Goal: Information Seeking & Learning: Check status

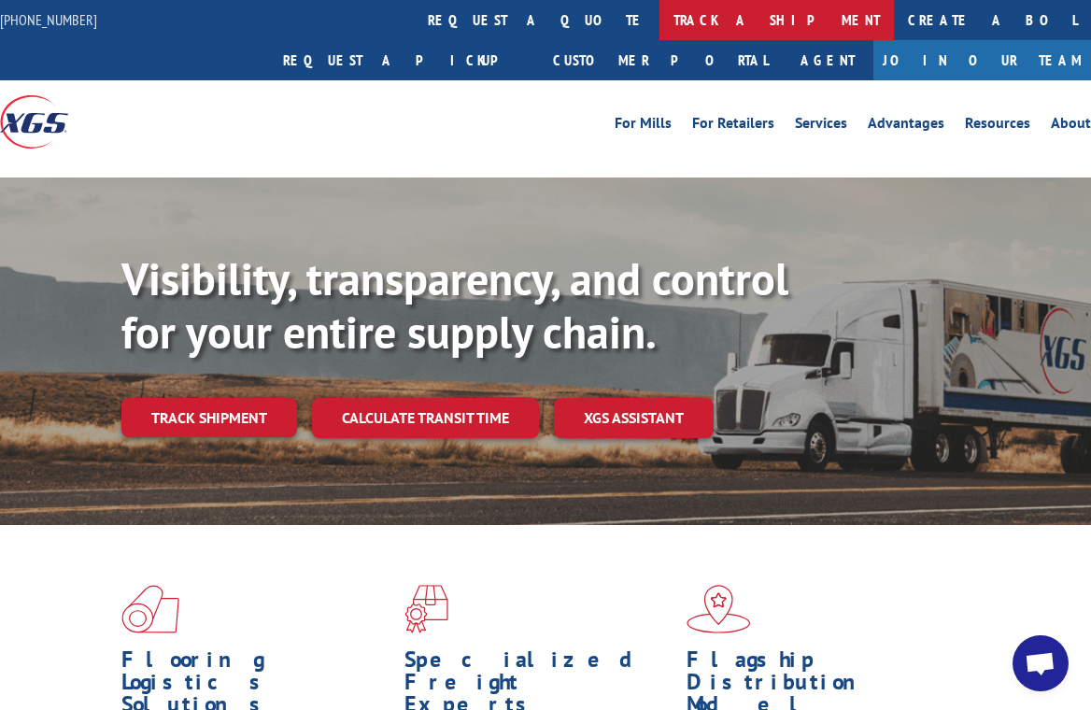
click at [659, 9] on link "track a shipment" at bounding box center [776, 20] width 234 height 40
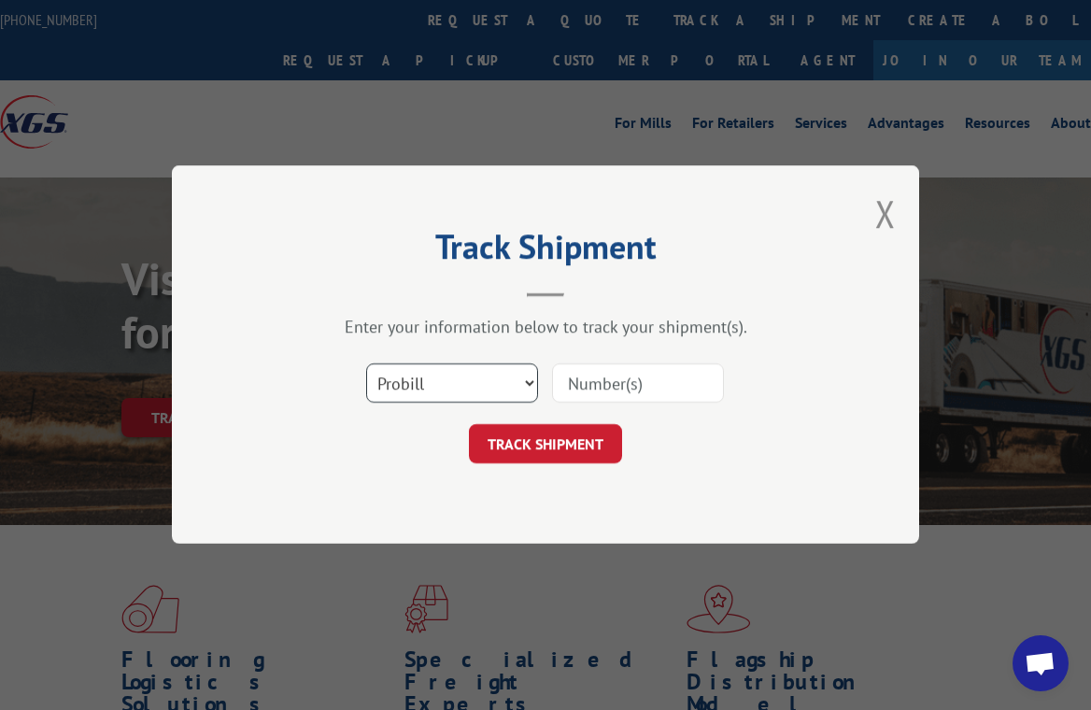
click at [499, 375] on select "Select category... Probill BOL PO" at bounding box center [452, 383] width 172 height 39
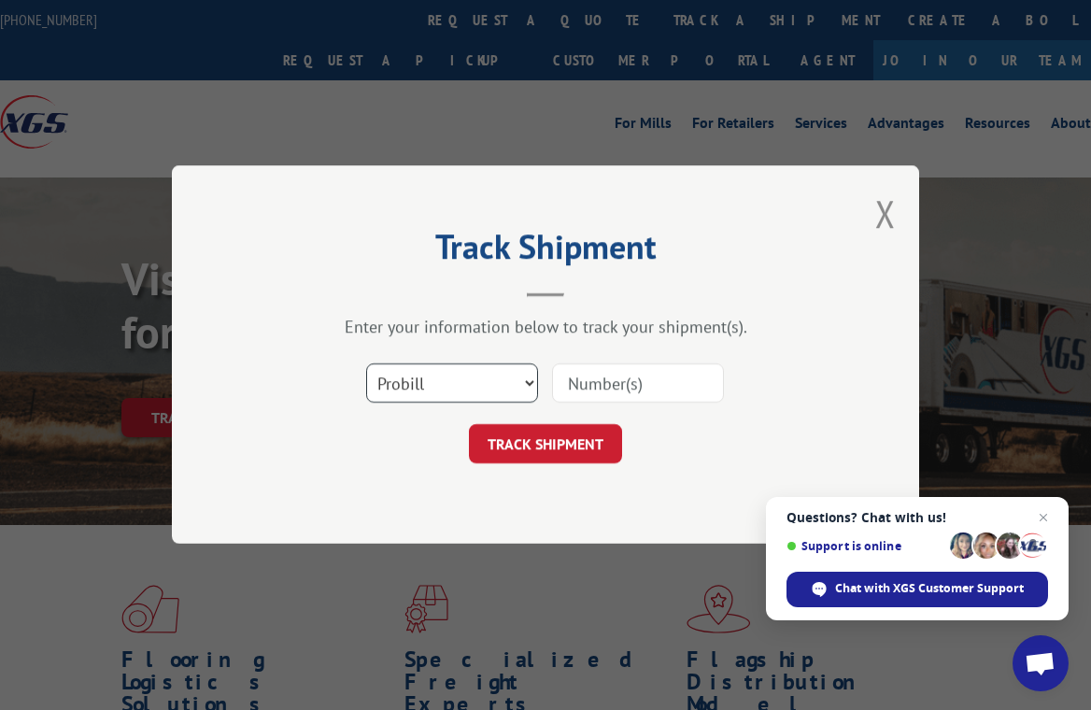
click at [366, 364] on select "Select category... Probill BOL PO" at bounding box center [452, 383] width 172 height 39
click at [587, 394] on input at bounding box center [638, 383] width 172 height 39
type input "15101316BOL"
click at [586, 449] on button "TRACK SHIPMENT" at bounding box center [545, 444] width 153 height 39
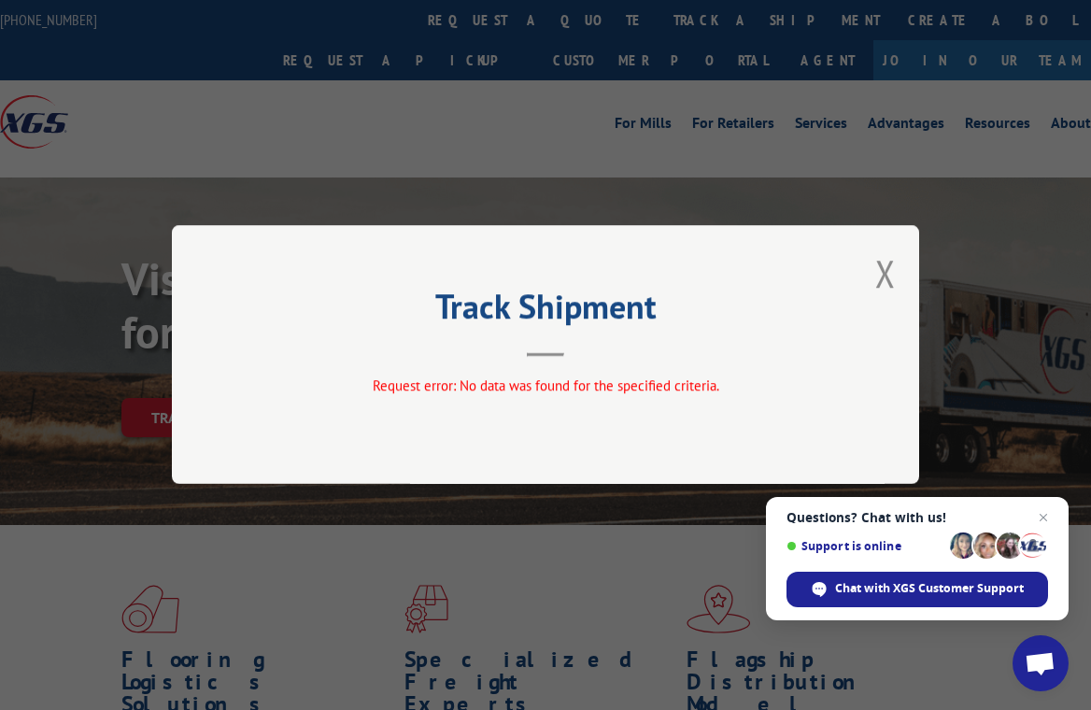
click at [899, 283] on div "Track Shipment Request error: No data was found for the specified criteria." at bounding box center [545, 354] width 747 height 259
click at [883, 282] on button "Close modal" at bounding box center [885, 272] width 21 height 49
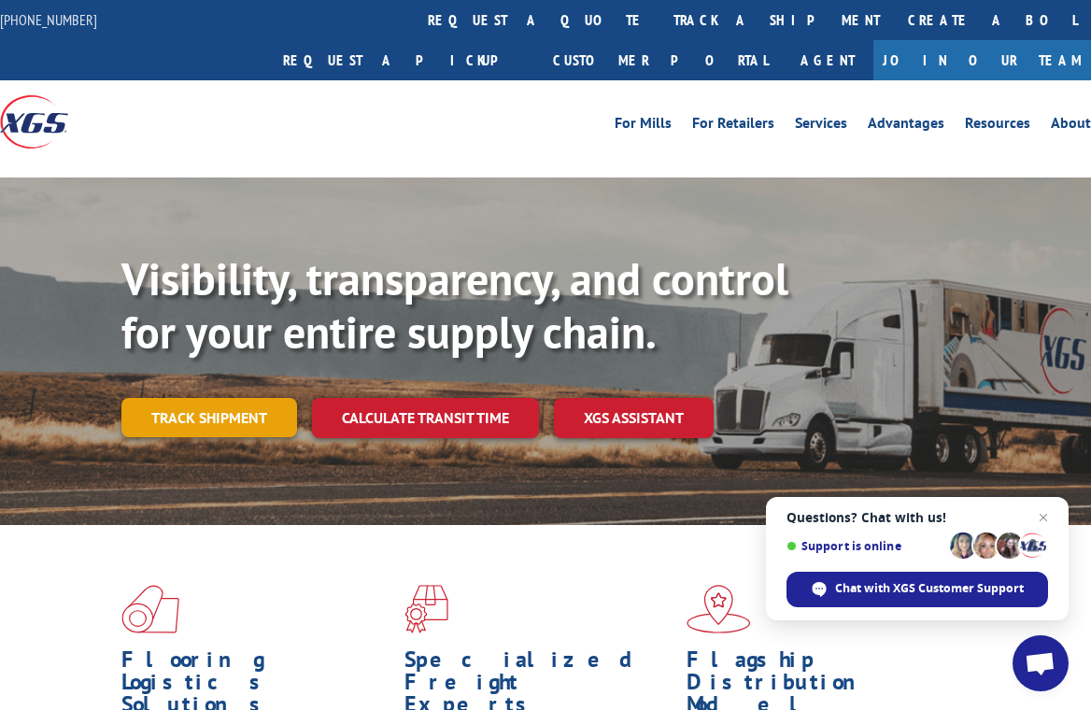
click at [265, 398] on link "Track shipment" at bounding box center [209, 417] width 176 height 39
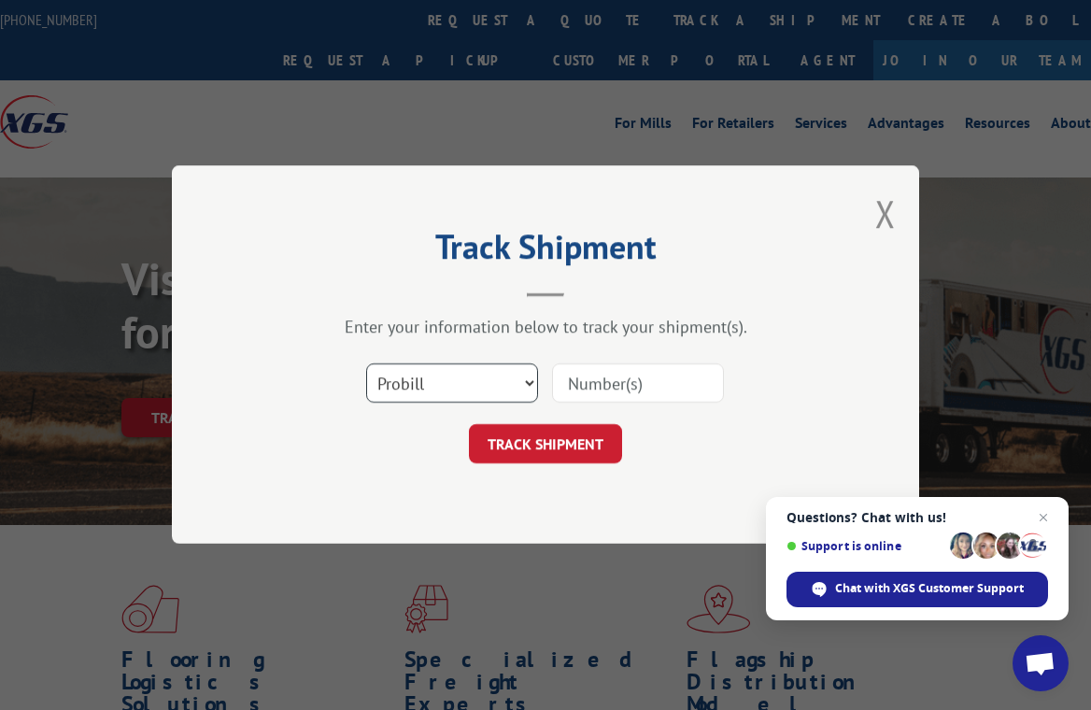
drag, startPoint x: 518, startPoint y: 386, endPoint x: 510, endPoint y: 400, distance: 16.3
click at [518, 386] on select "Select category... Probill BOL PO" at bounding box center [452, 383] width 172 height 39
select select "po"
click at [366, 364] on select "Select category... Probill BOL PO" at bounding box center [452, 383] width 172 height 39
click at [585, 386] on input at bounding box center [638, 383] width 172 height 39
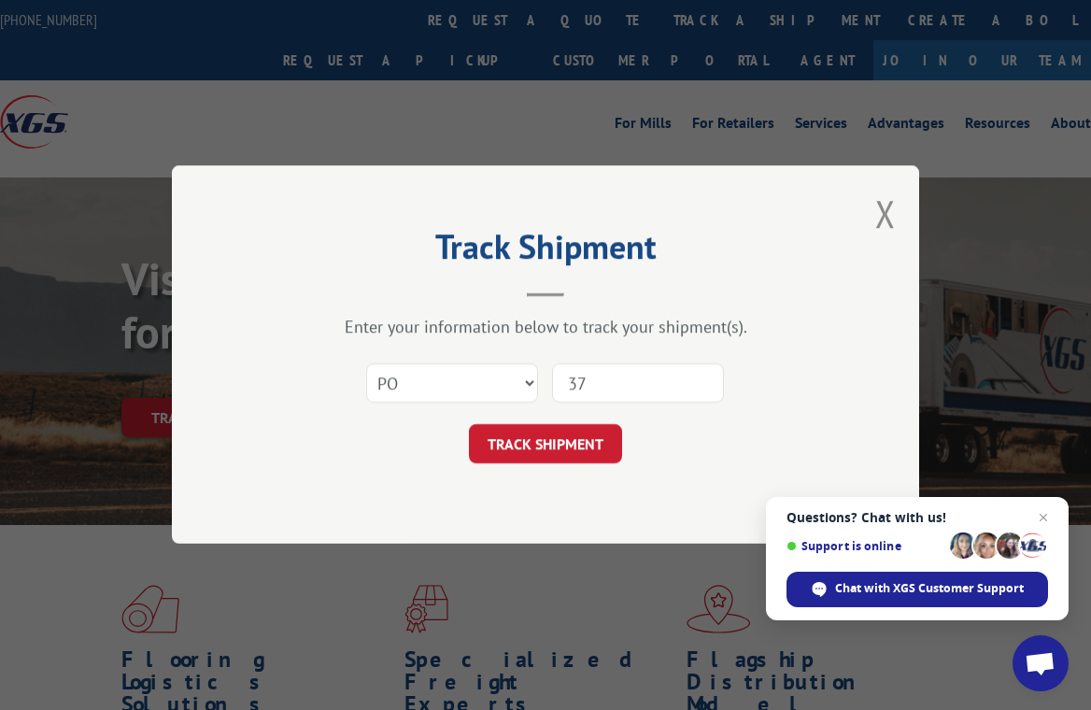
type input "3"
type input "37537957"
click at [587, 446] on button "TRACK SHIPMENT" at bounding box center [545, 444] width 153 height 39
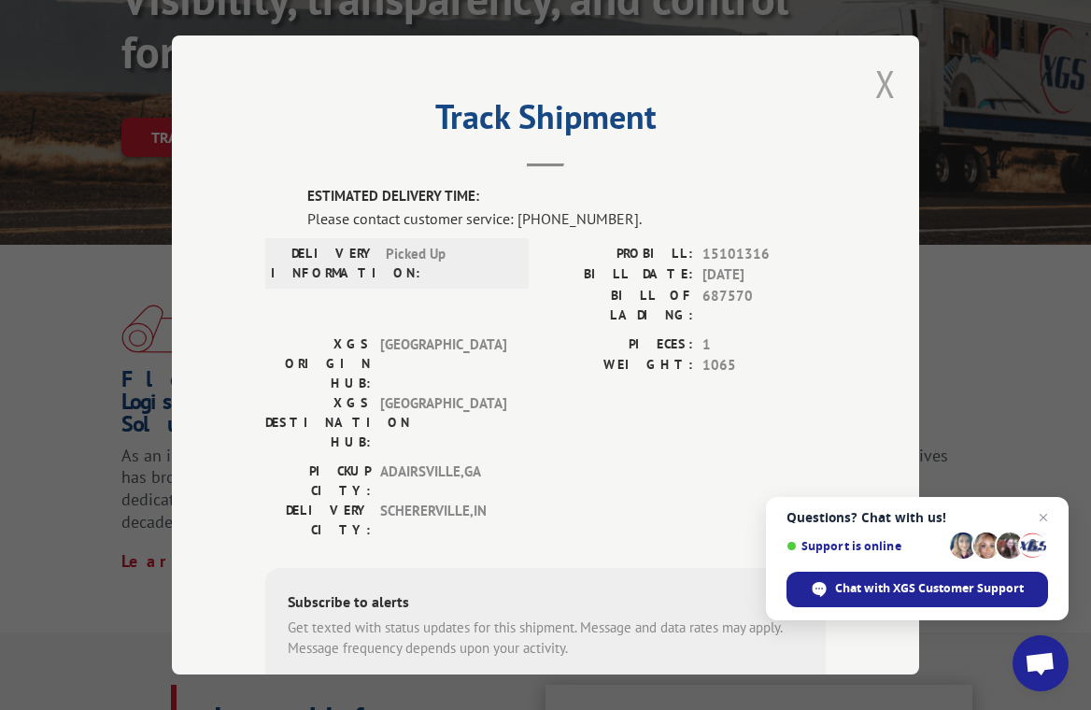
click at [879, 74] on button "Close modal" at bounding box center [885, 83] width 21 height 49
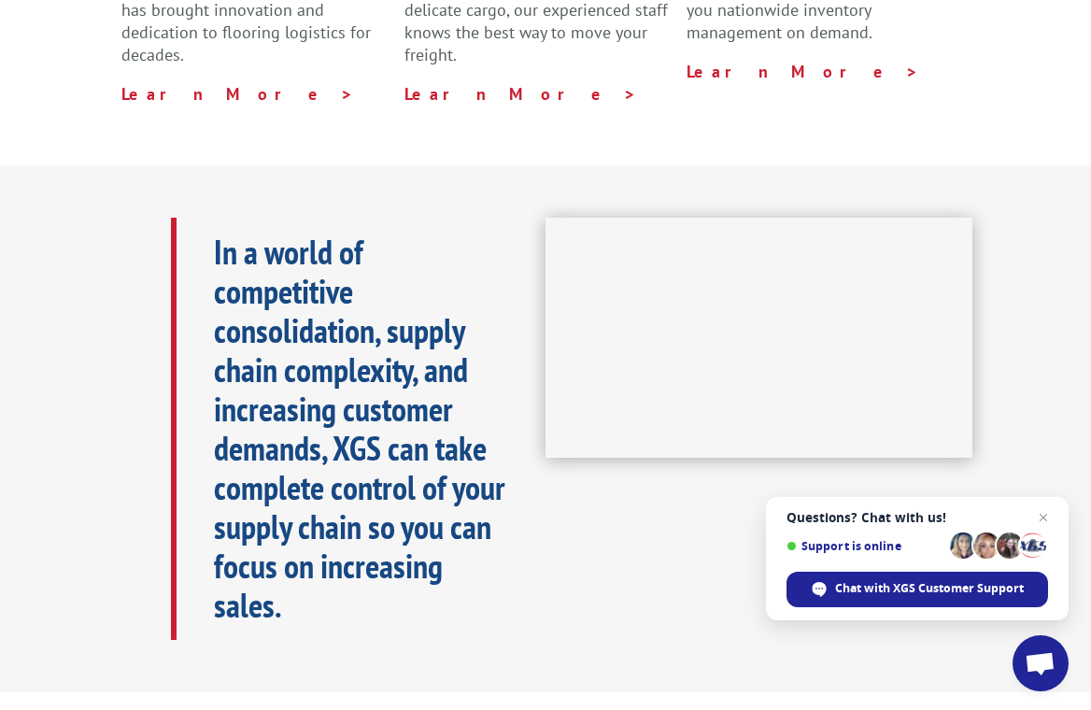
scroll to position [187, 0]
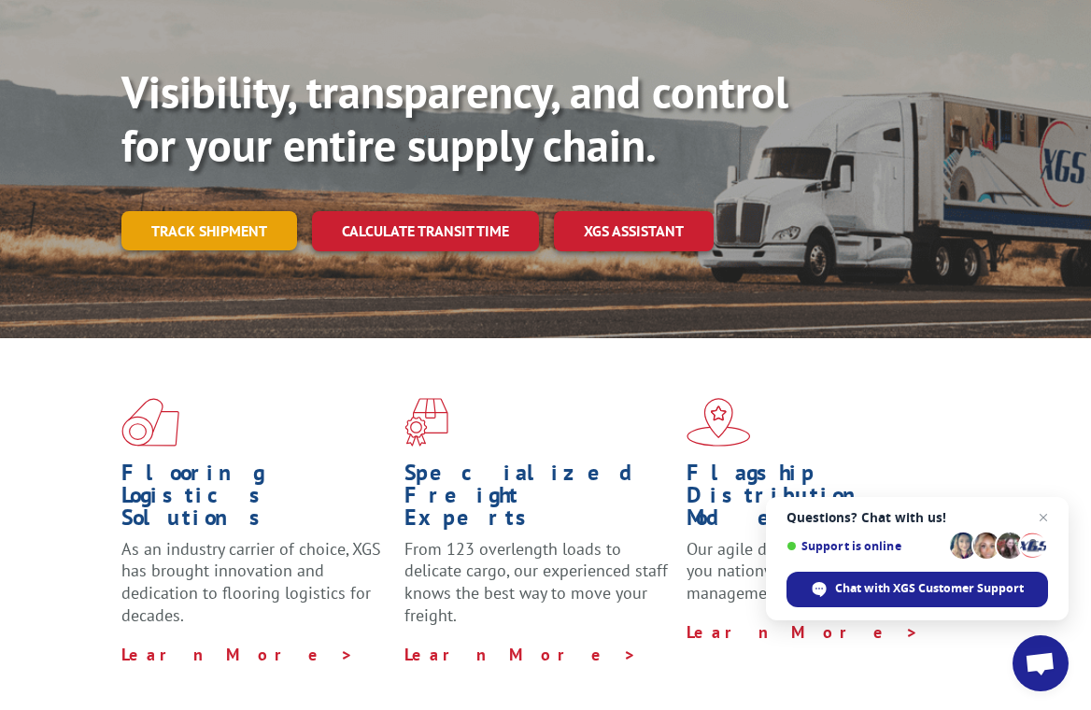
click at [160, 211] on link "Track shipment" at bounding box center [209, 230] width 176 height 39
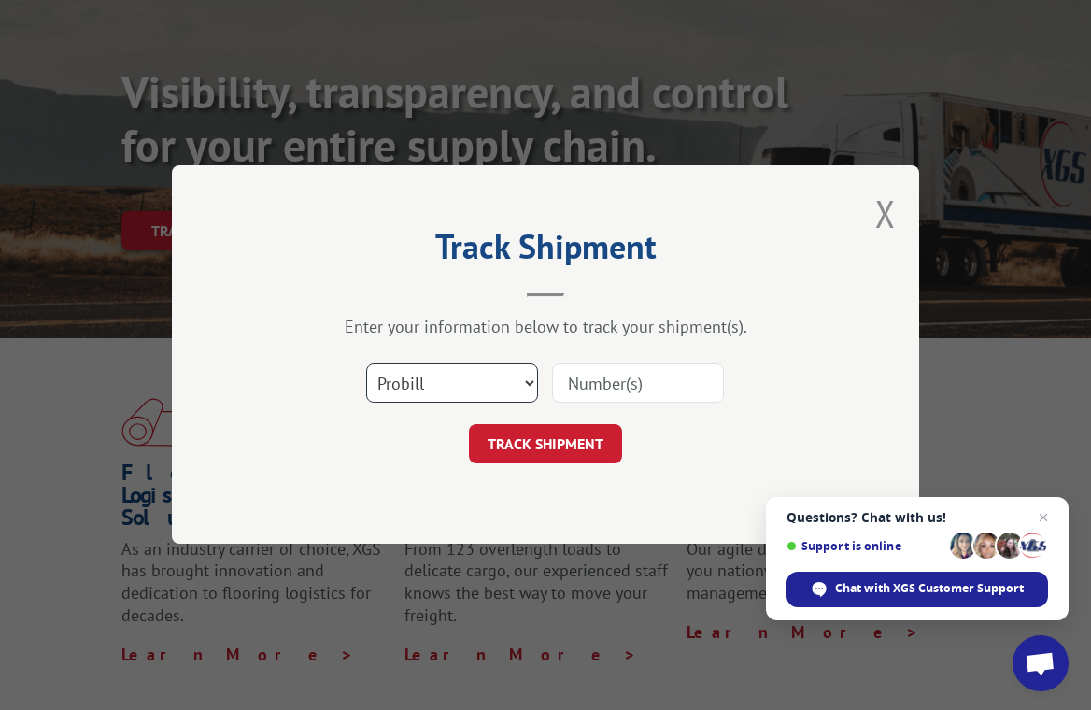
click at [530, 385] on select "Select category... Probill BOL PO" at bounding box center [452, 383] width 172 height 39
select select "po"
click at [366, 364] on select "Select category... Probill BOL PO" at bounding box center [452, 383] width 172 height 39
click at [634, 368] on input at bounding box center [638, 383] width 172 height 39
type input "37537957"
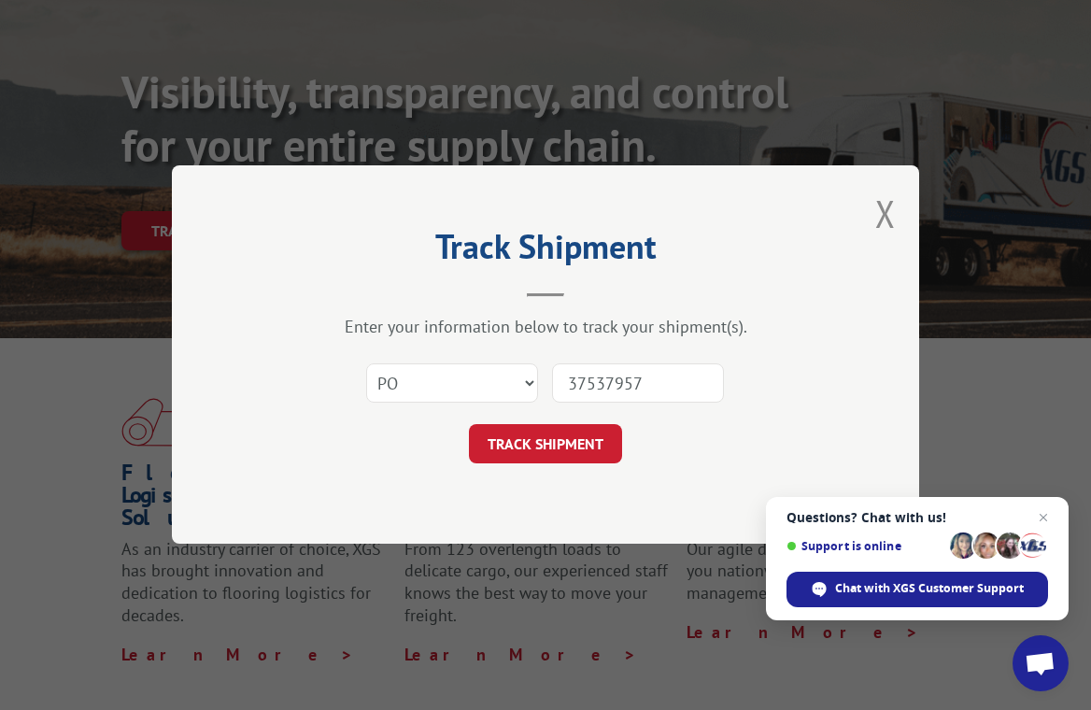
click button "TRACK SHIPMENT" at bounding box center [545, 444] width 153 height 39
